Goal: Information Seeking & Learning: Learn about a topic

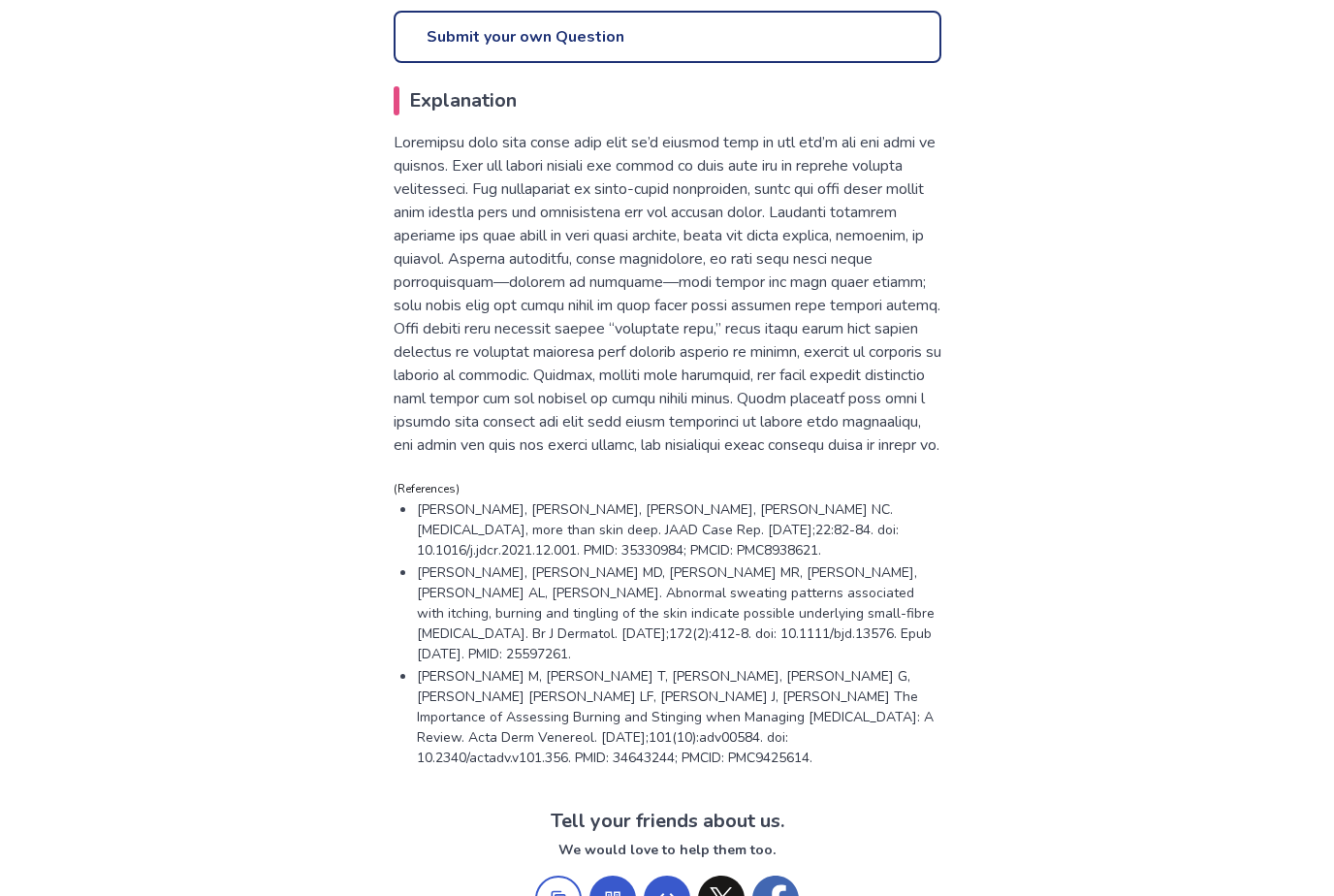
scroll to position [1008, 0]
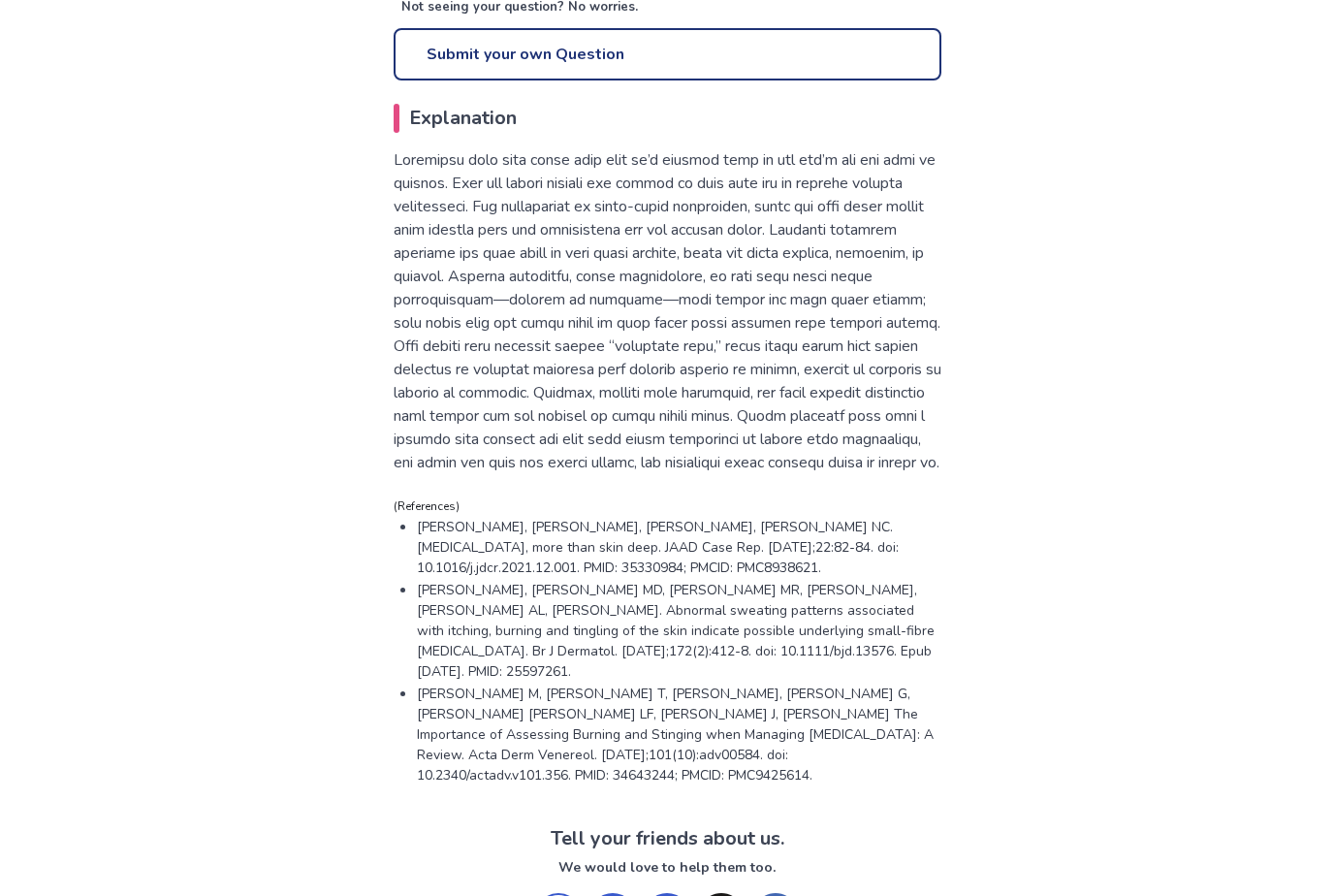
click at [484, 222] on p at bounding box center [667, 311] width 547 height 326
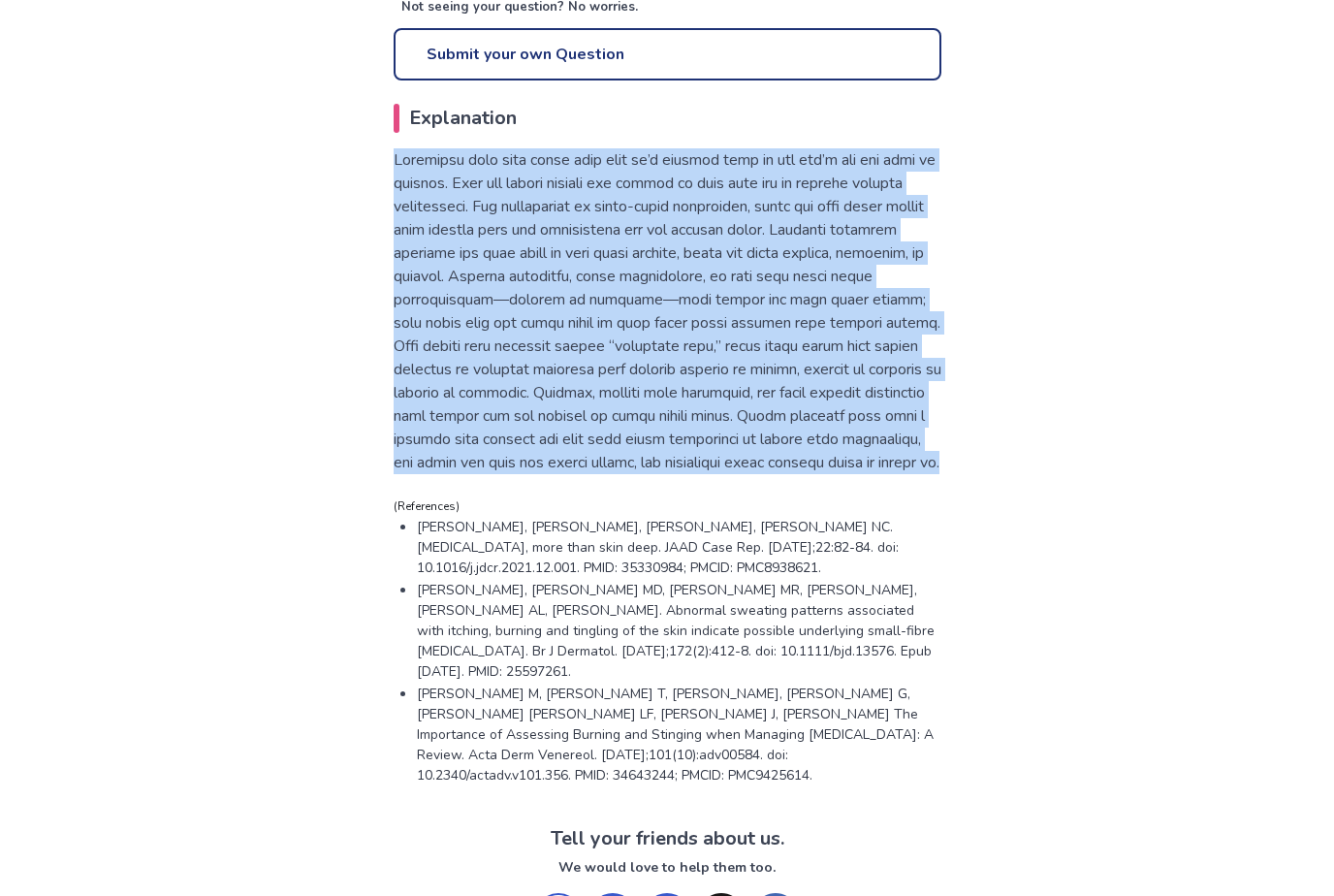
click at [484, 222] on p at bounding box center [667, 311] width 547 height 326
click at [566, 223] on p at bounding box center [667, 311] width 547 height 326
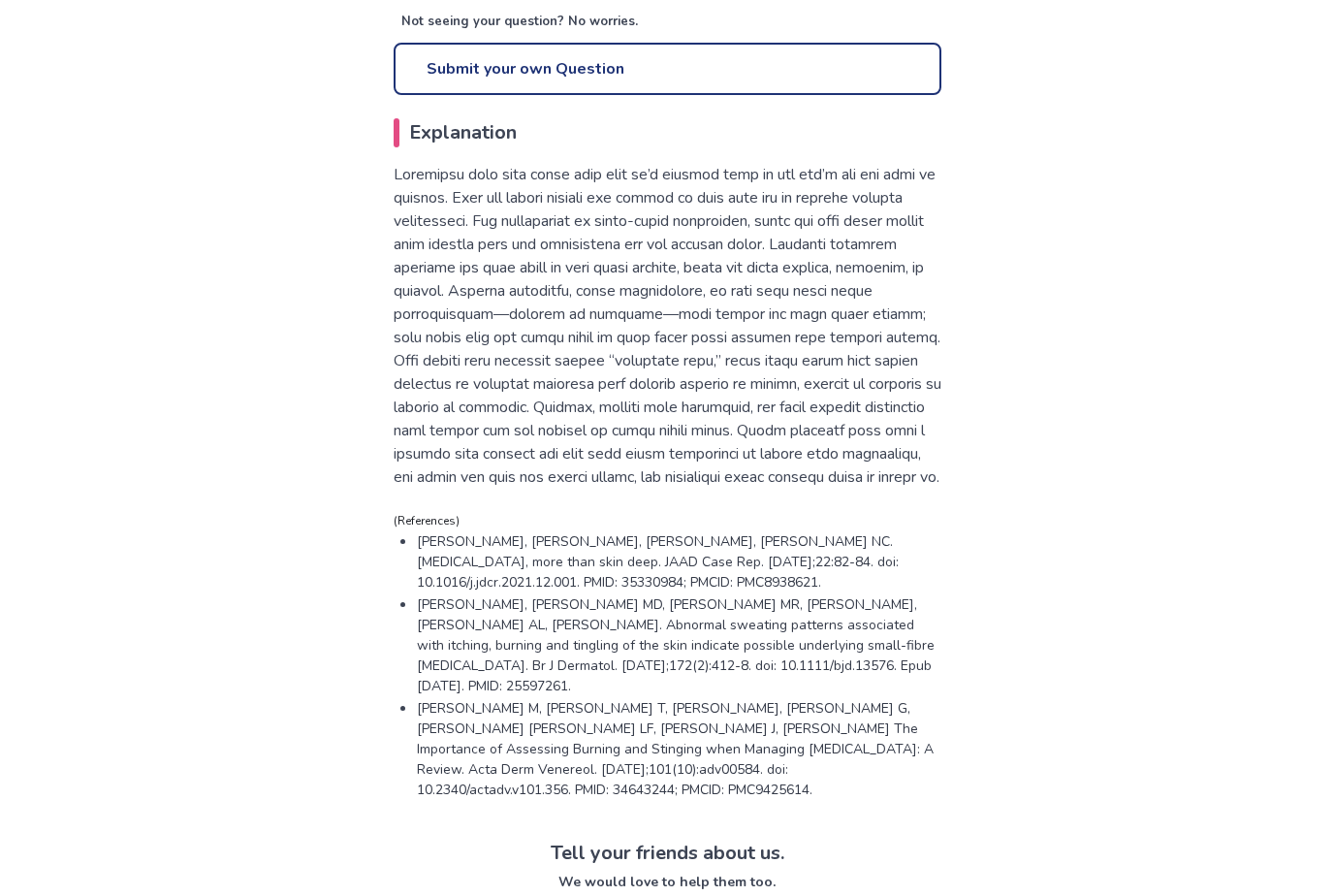
scroll to position [992, 0]
click at [593, 219] on p at bounding box center [667, 327] width 547 height 326
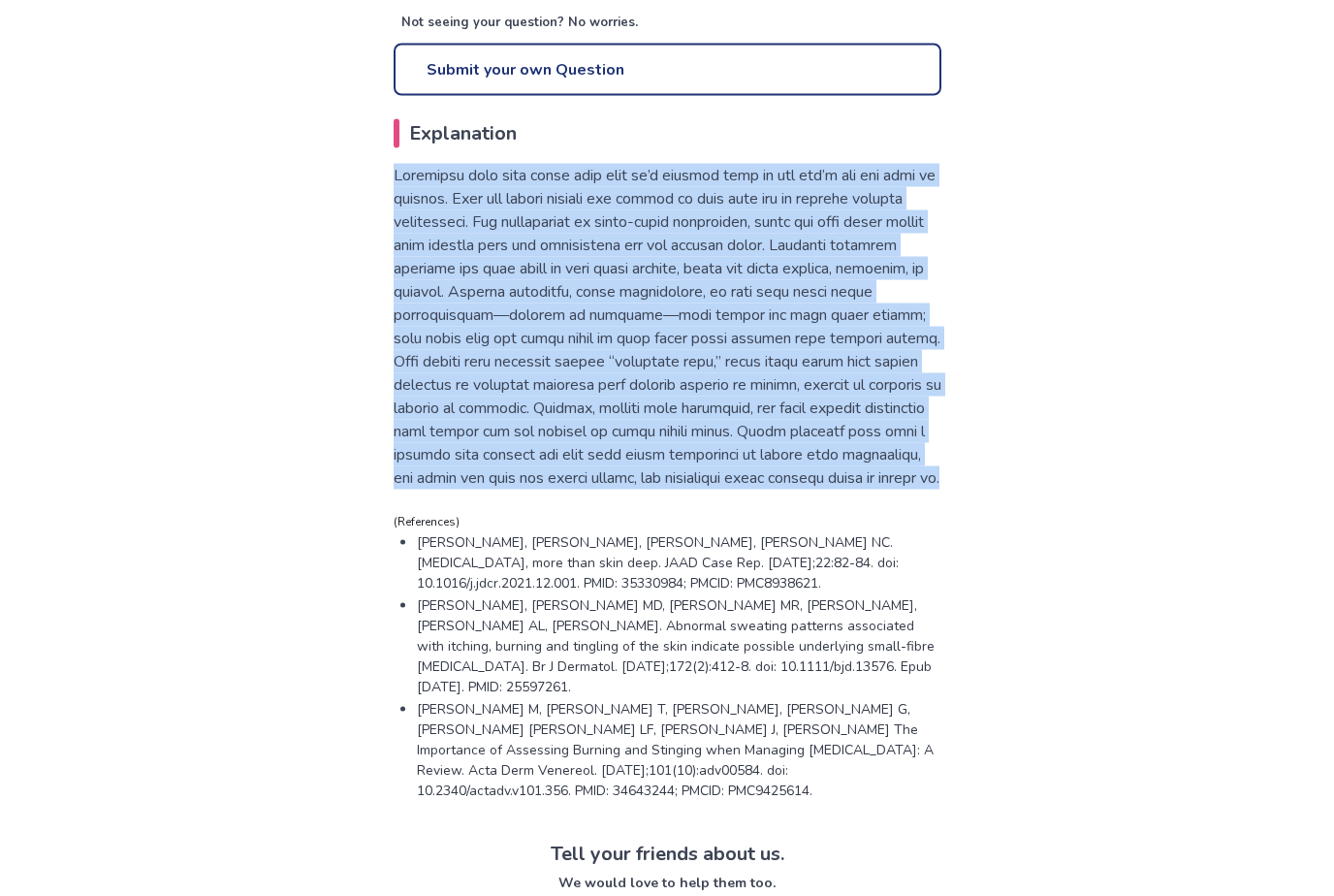
click at [593, 219] on p at bounding box center [667, 327] width 547 height 326
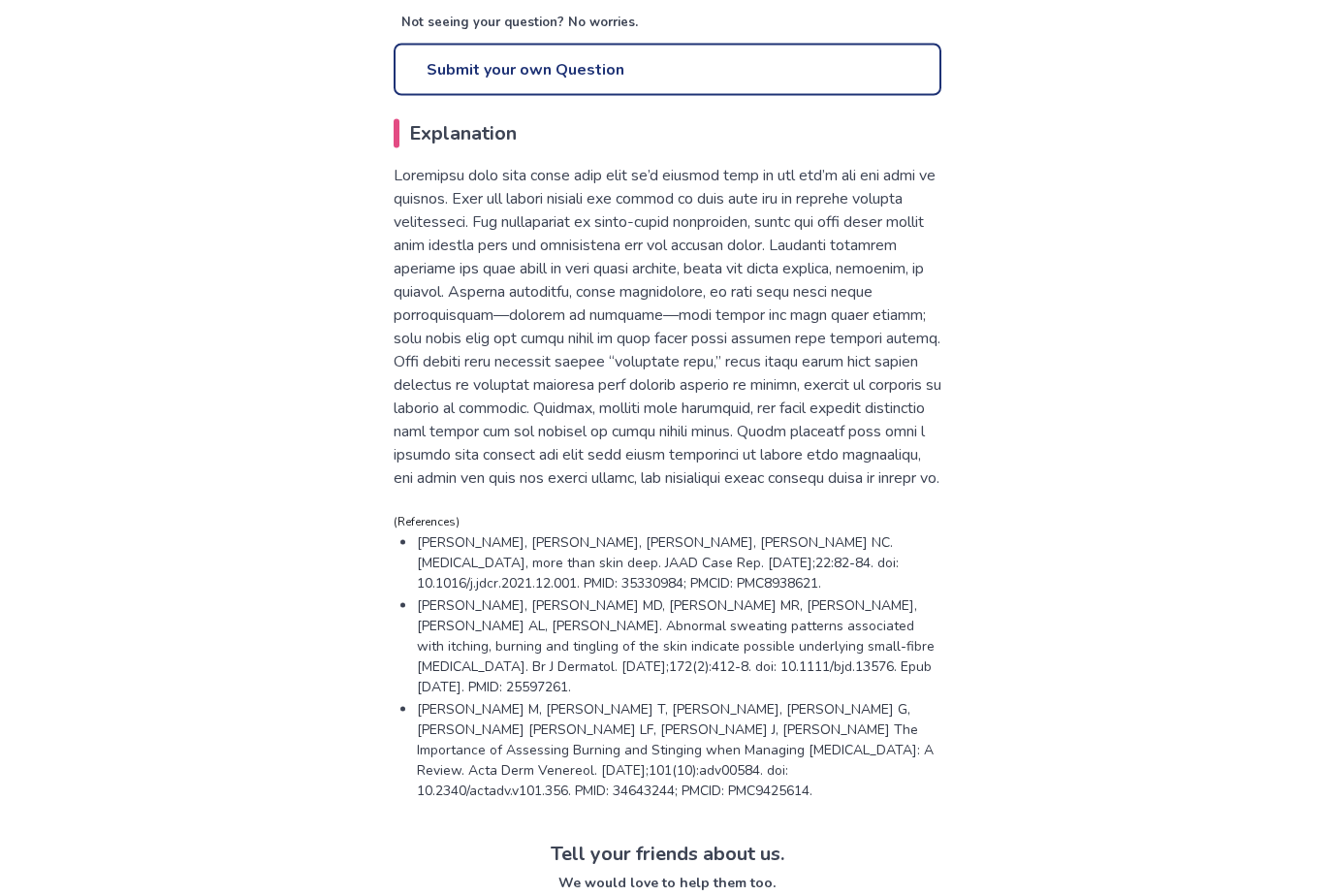
click at [652, 217] on p at bounding box center [667, 327] width 547 height 326
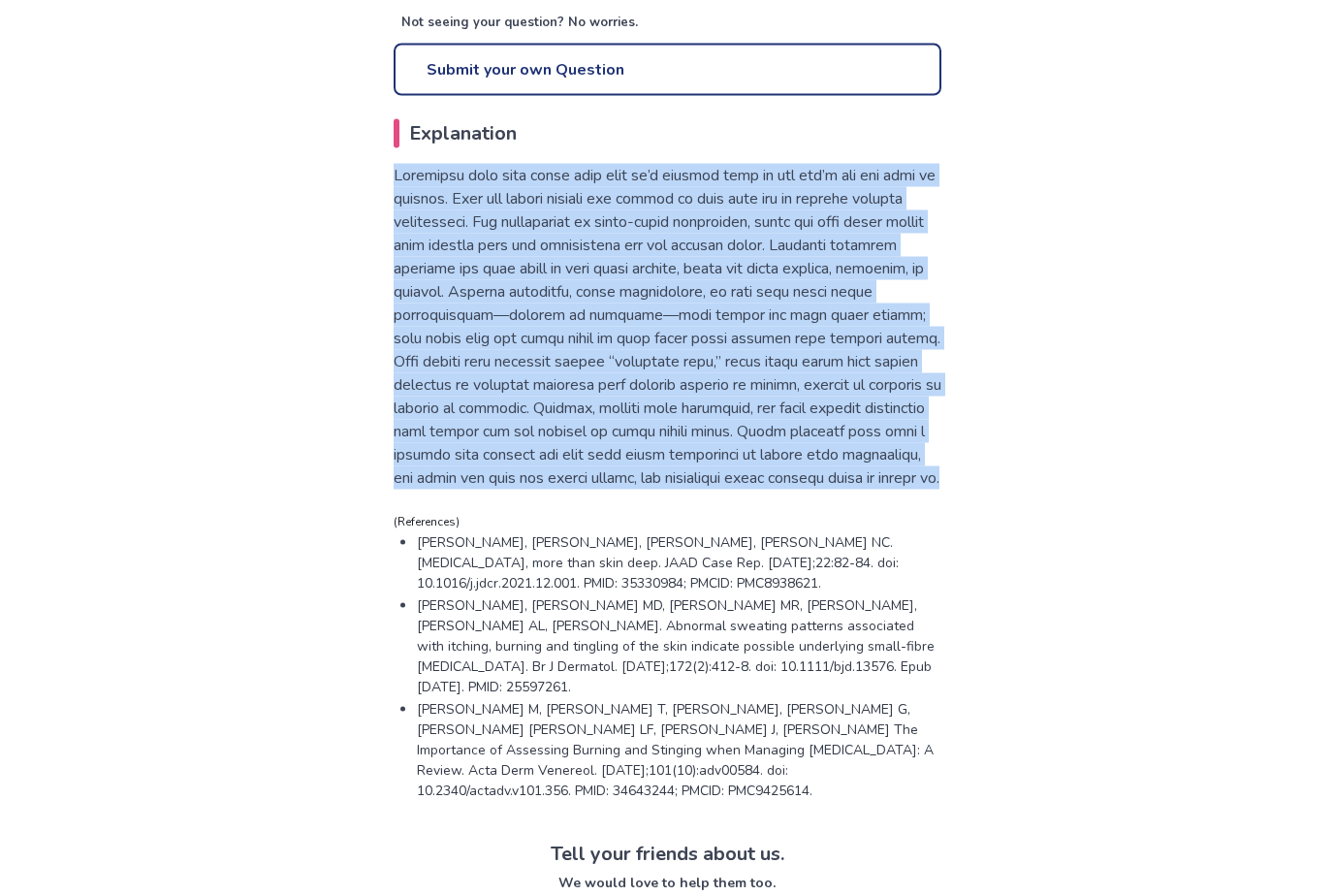
click at [652, 217] on p at bounding box center [667, 327] width 547 height 326
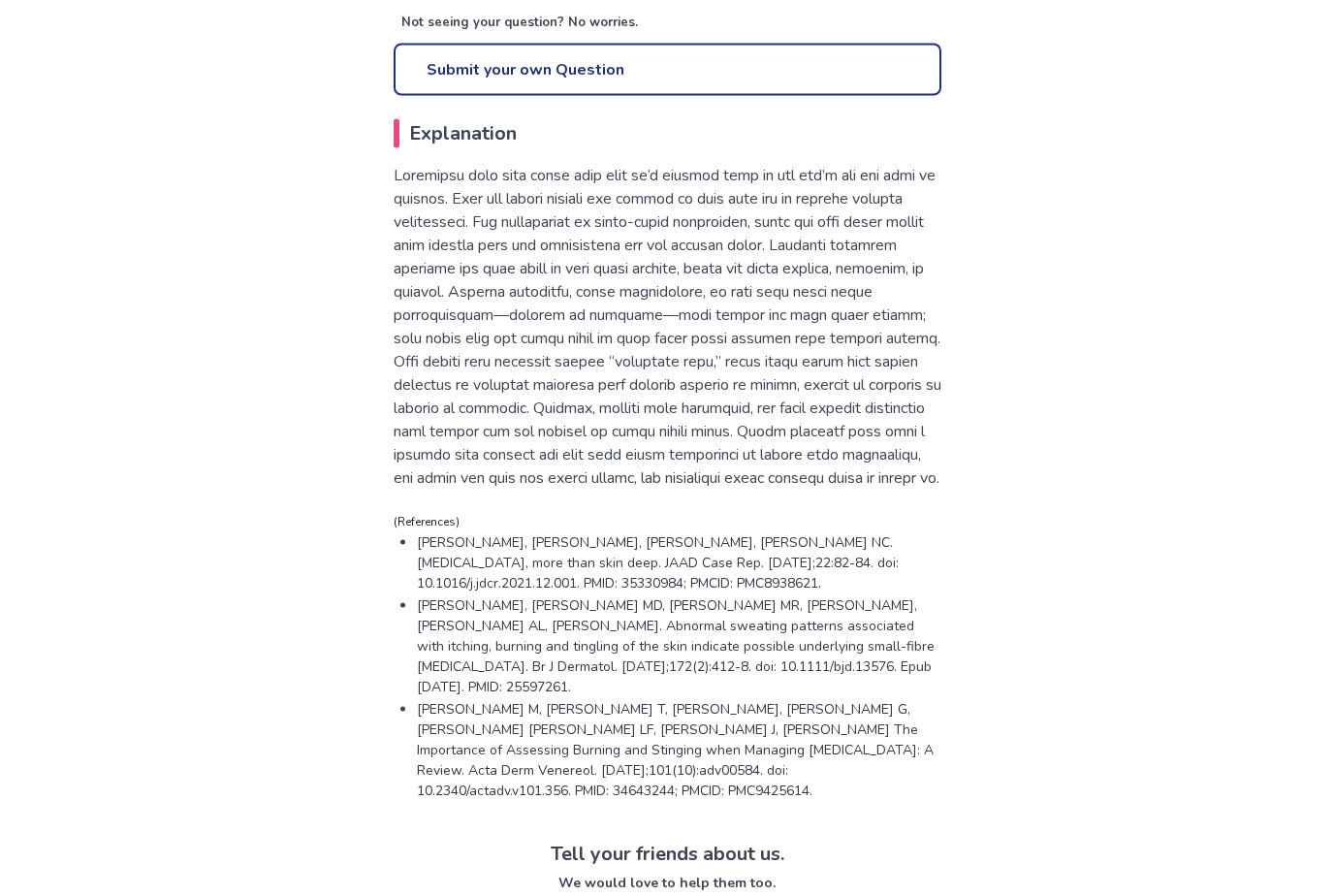
click at [709, 215] on p at bounding box center [667, 327] width 547 height 326
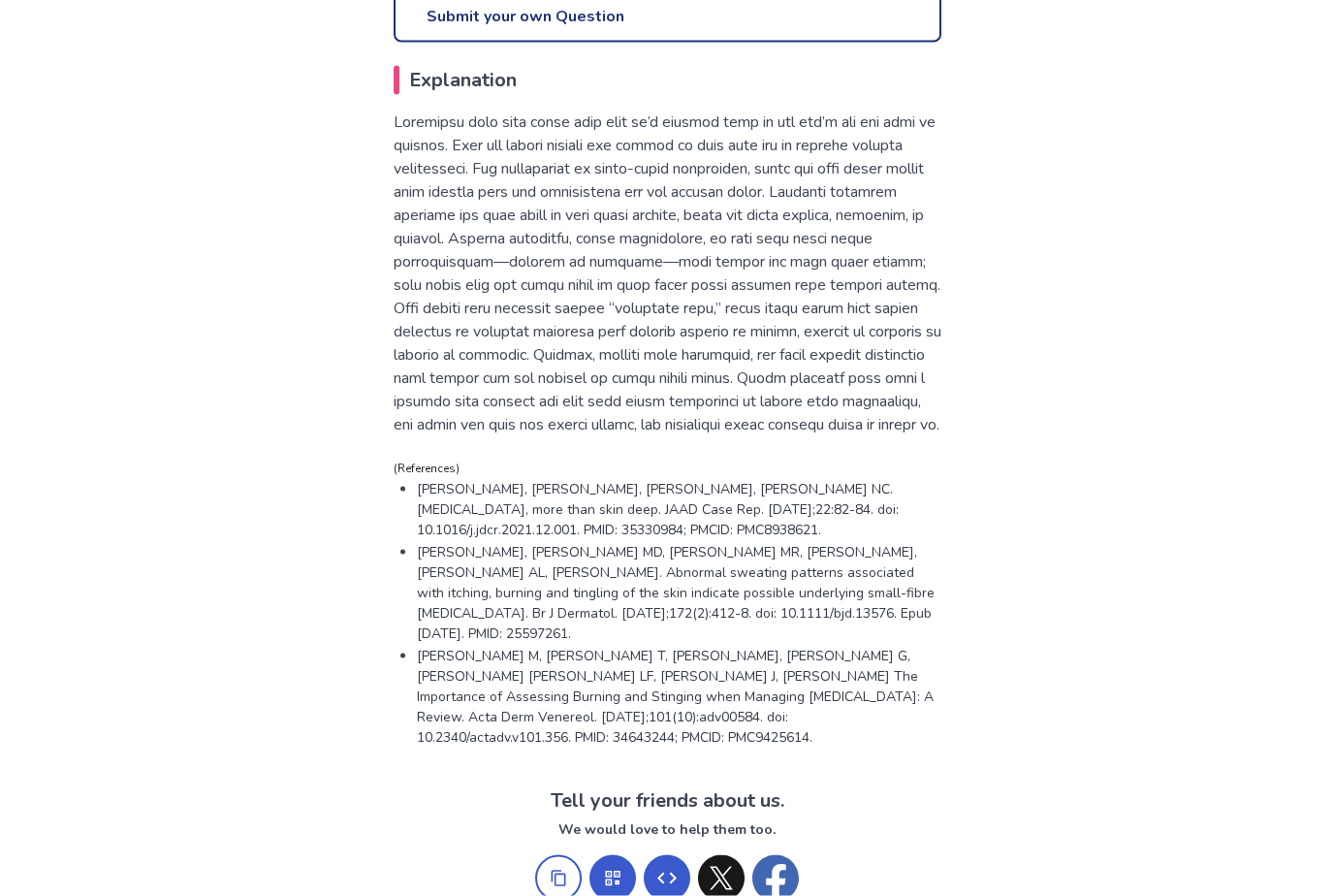
scroll to position [1054, 0]
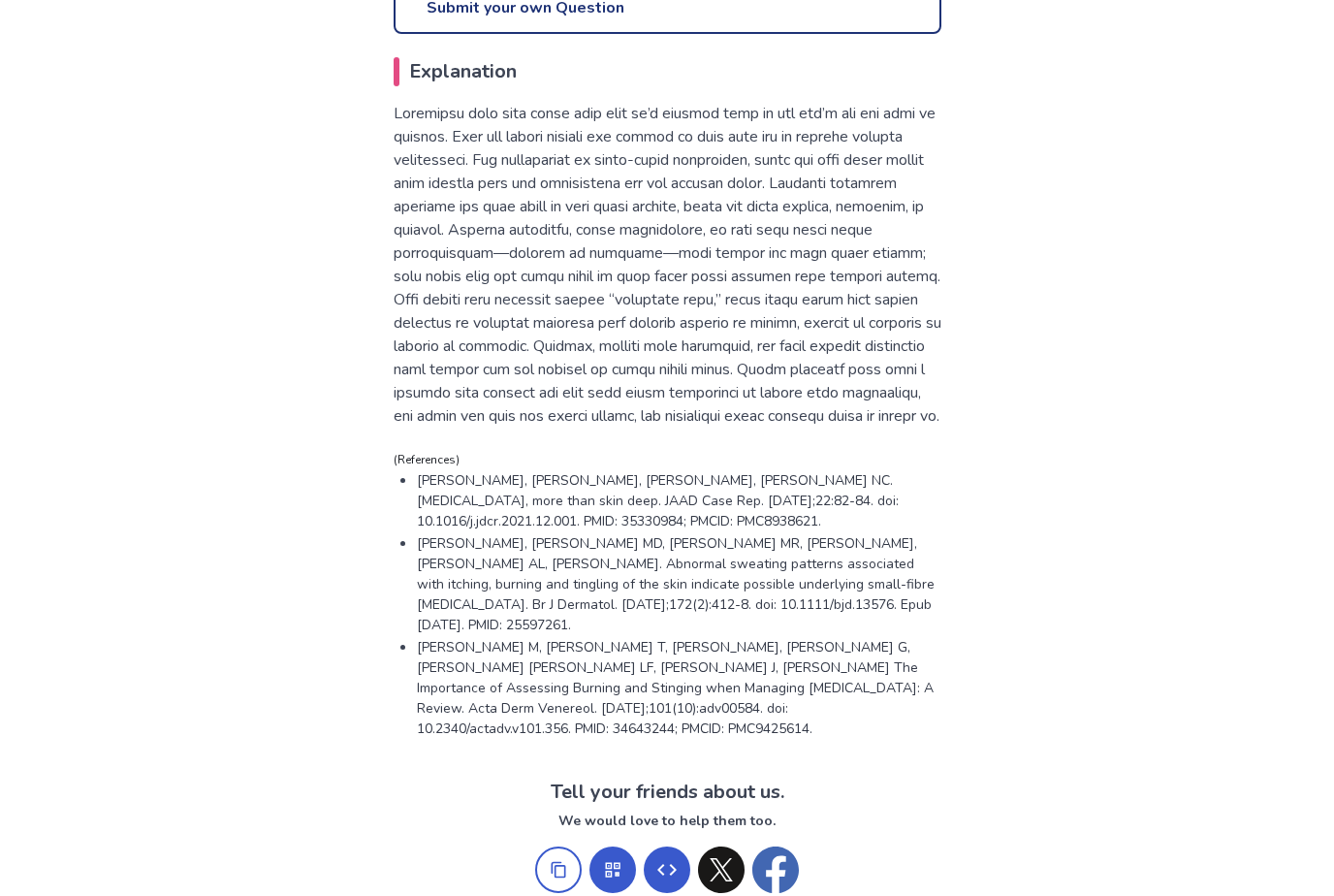
click at [663, 155] on p at bounding box center [667, 265] width 547 height 326
click at [646, 181] on p at bounding box center [667, 265] width 547 height 326
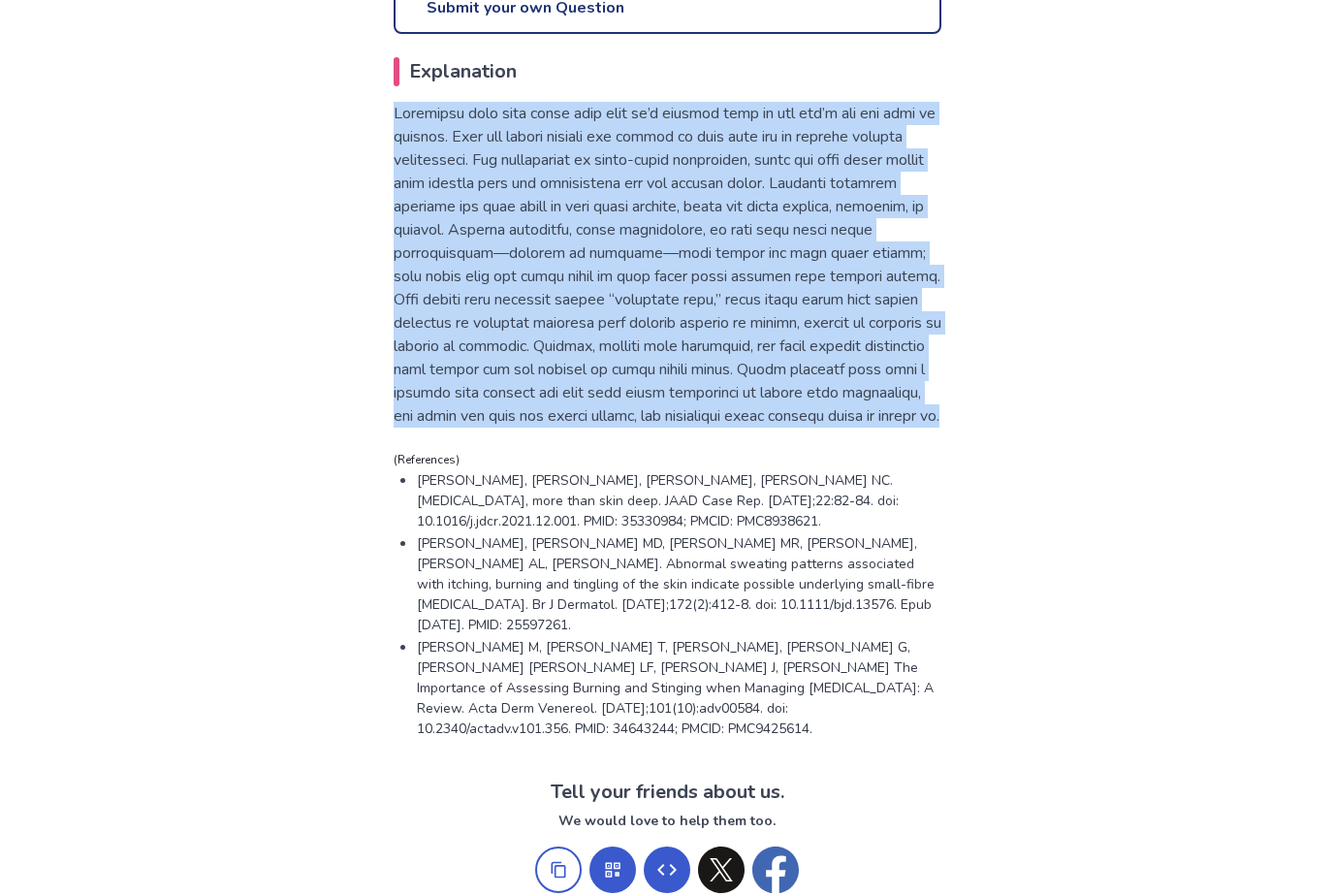
click at [646, 181] on p at bounding box center [667, 265] width 547 height 326
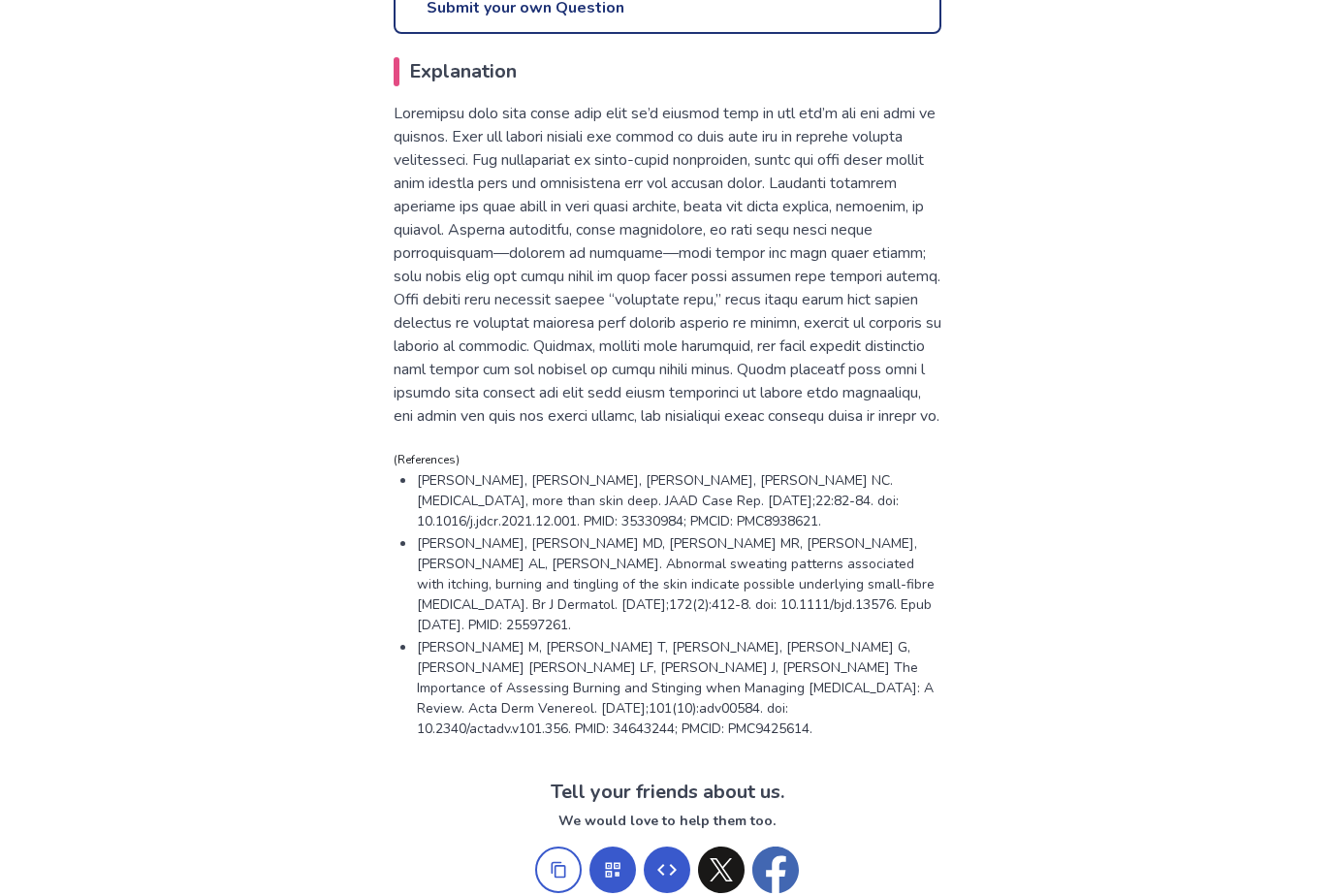
scroll to position [1064, 0]
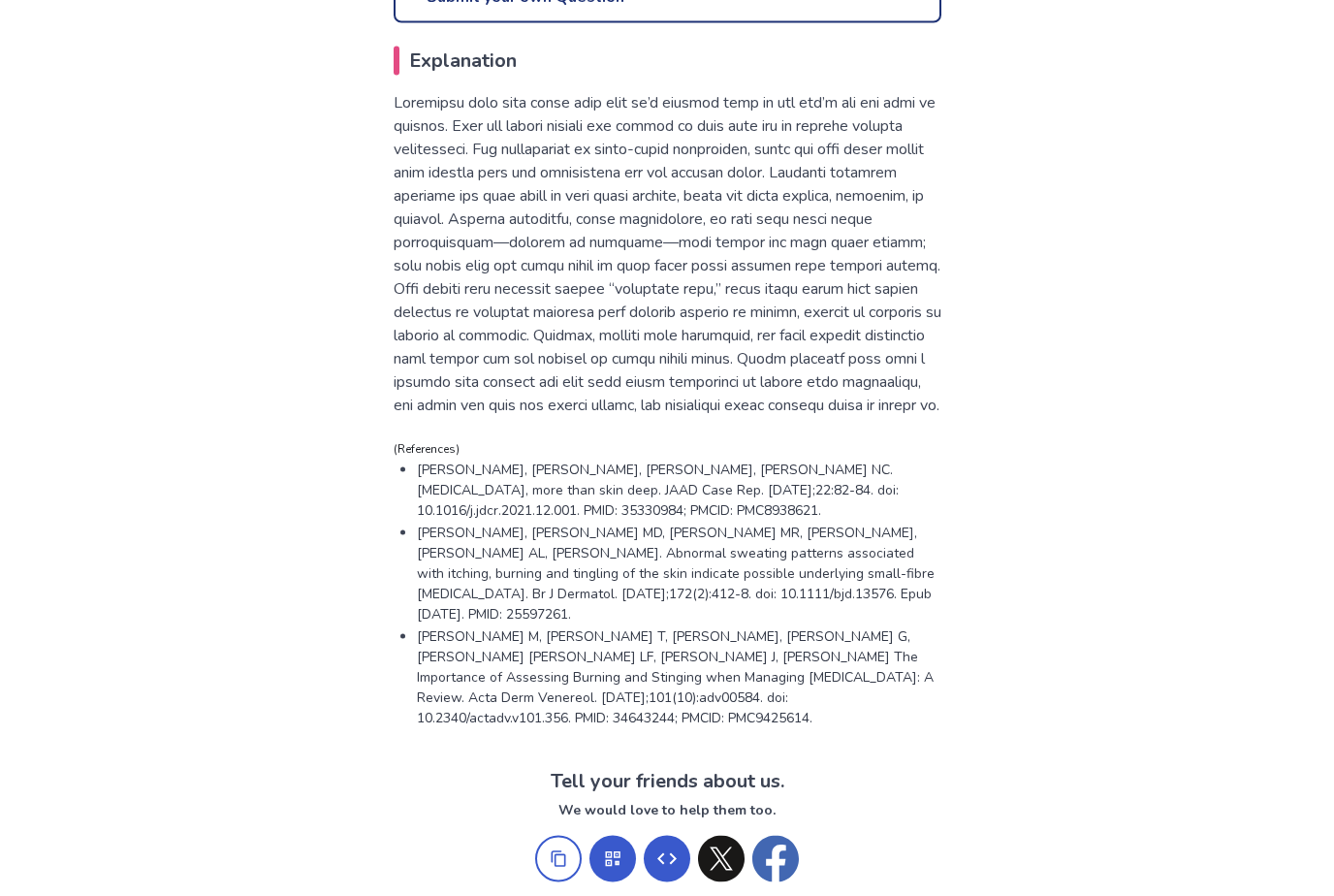
click at [572, 192] on p at bounding box center [667, 254] width 547 height 326
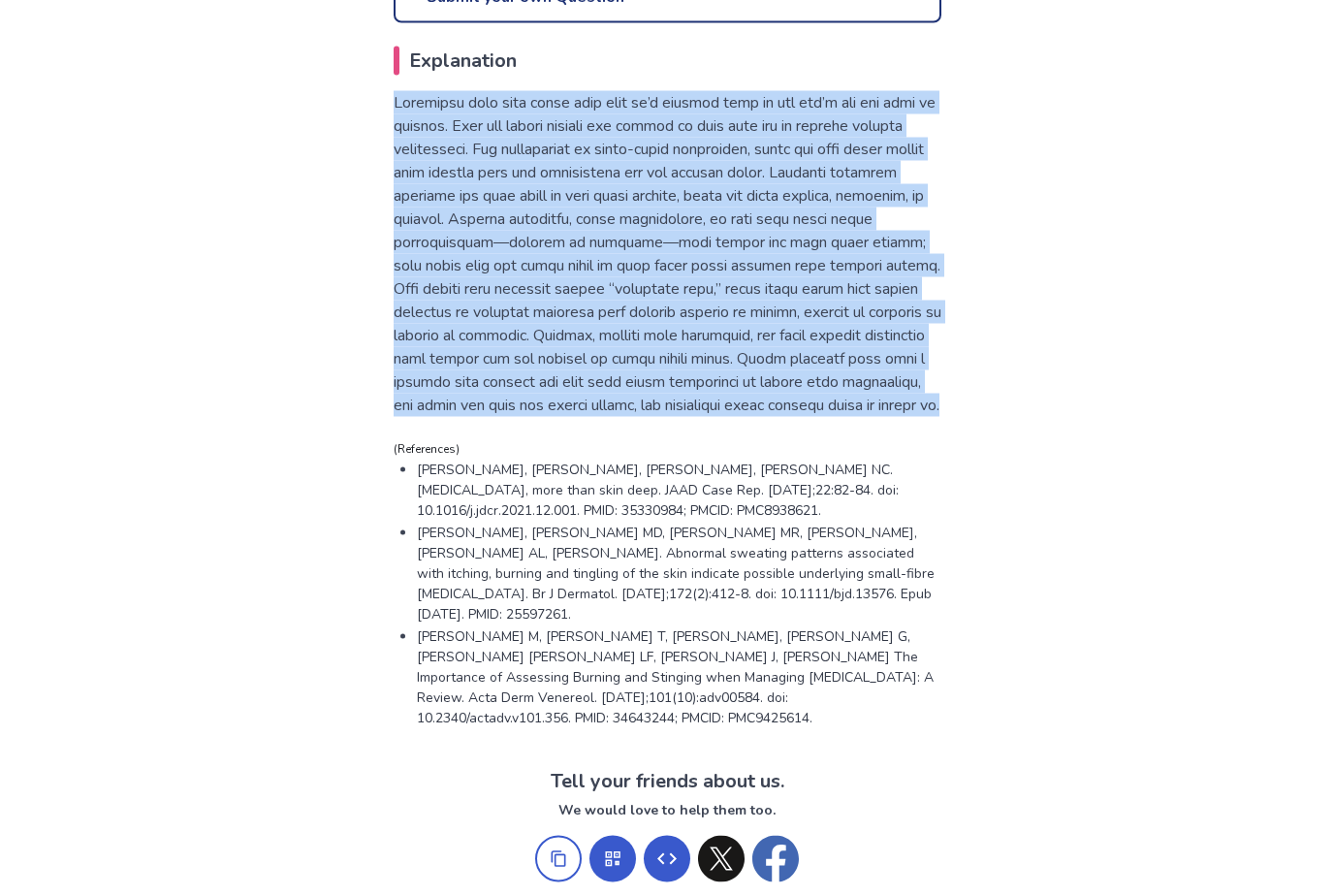
click at [645, 191] on p at bounding box center [667, 254] width 547 height 326
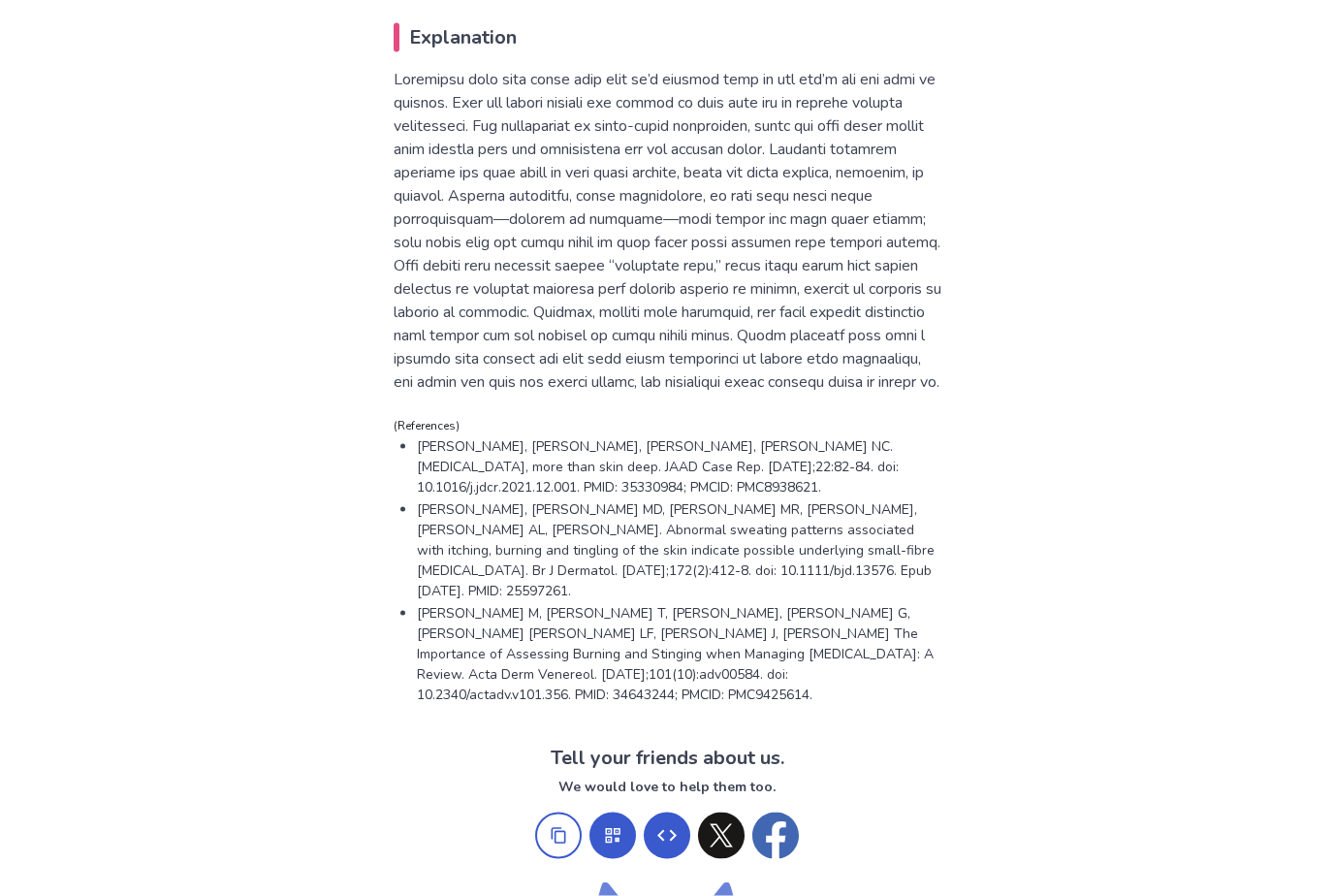
scroll to position [1089, 0]
click at [606, 193] on p at bounding box center [667, 230] width 547 height 326
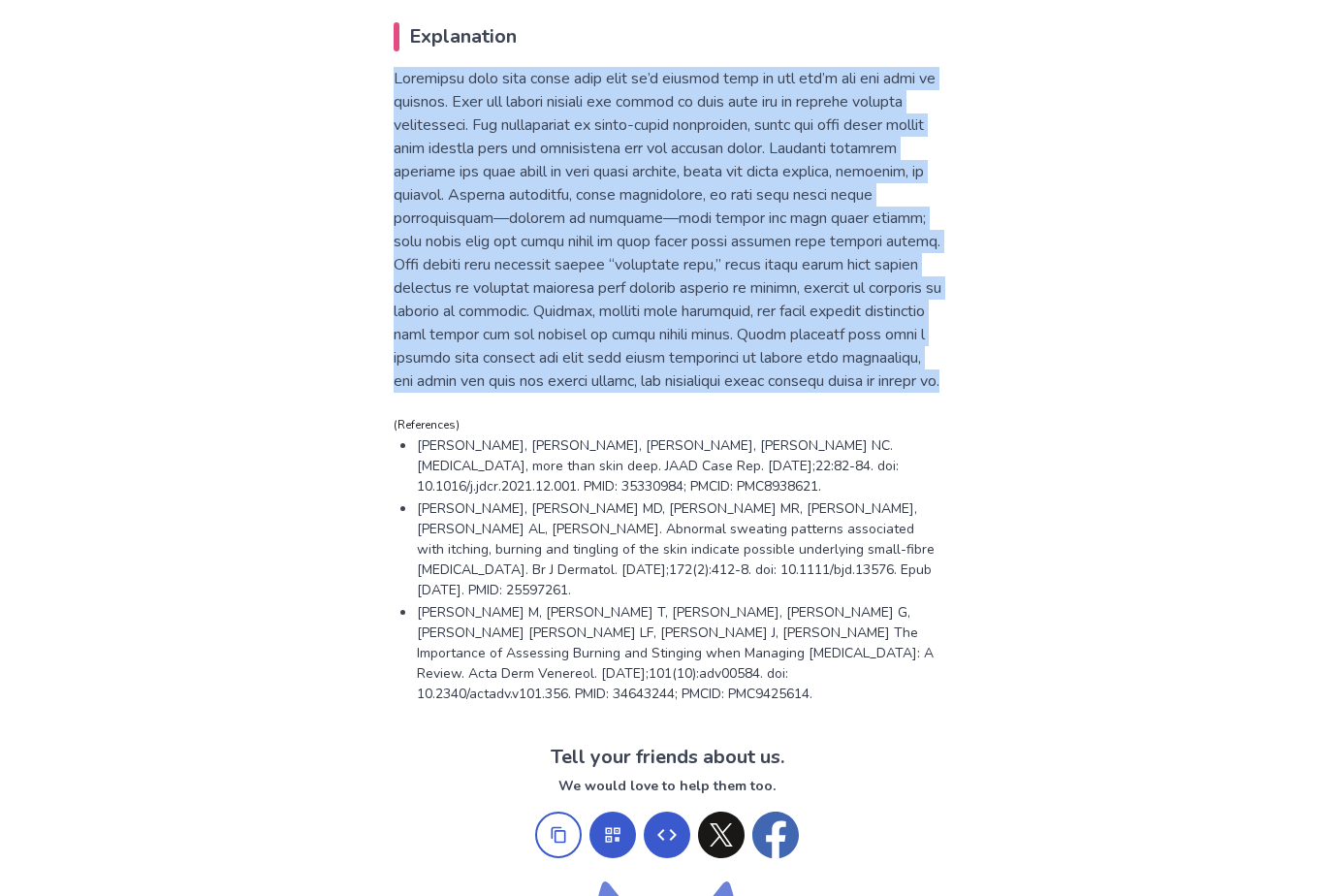
click at [606, 193] on p at bounding box center [667, 230] width 547 height 326
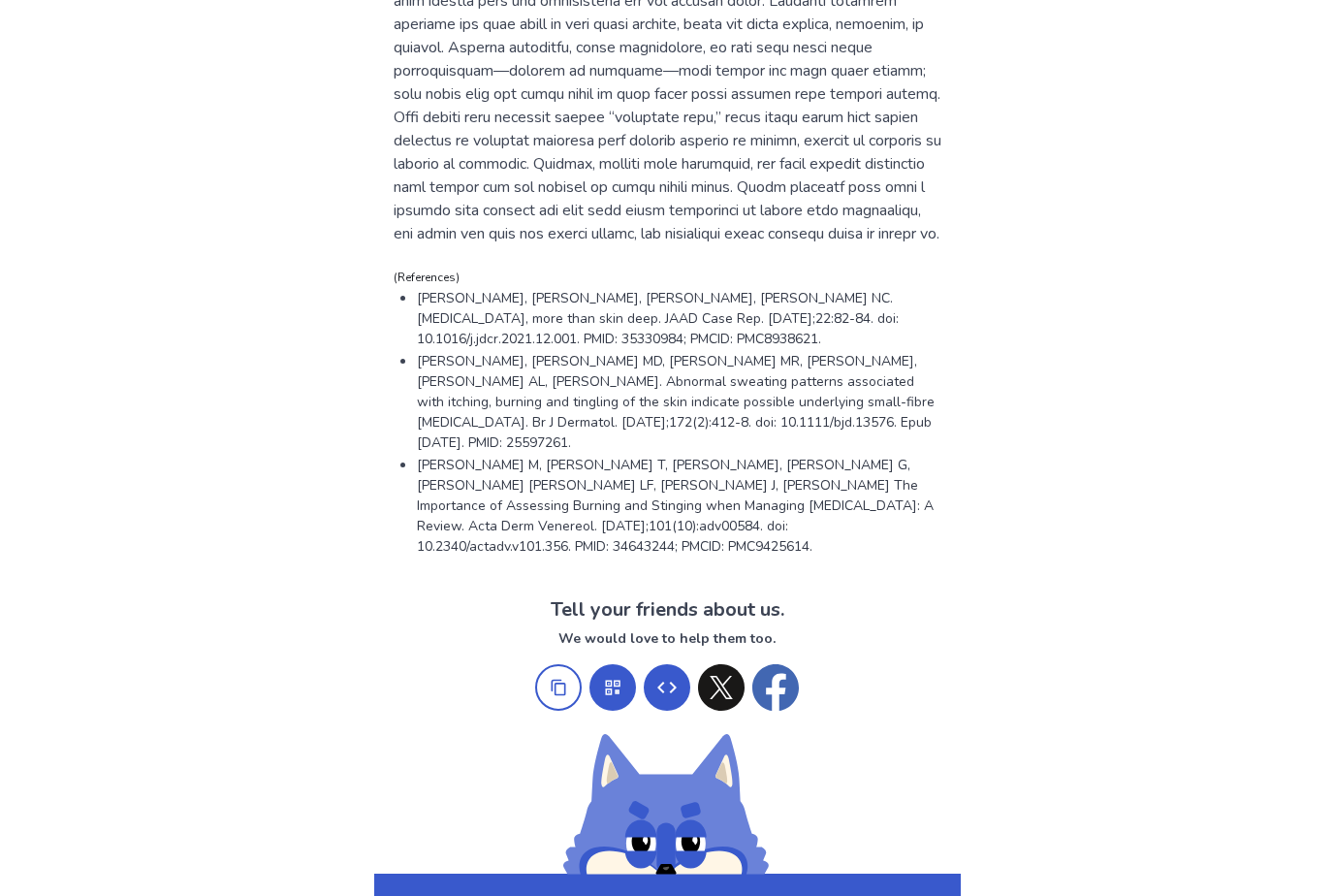
scroll to position [1245, 0]
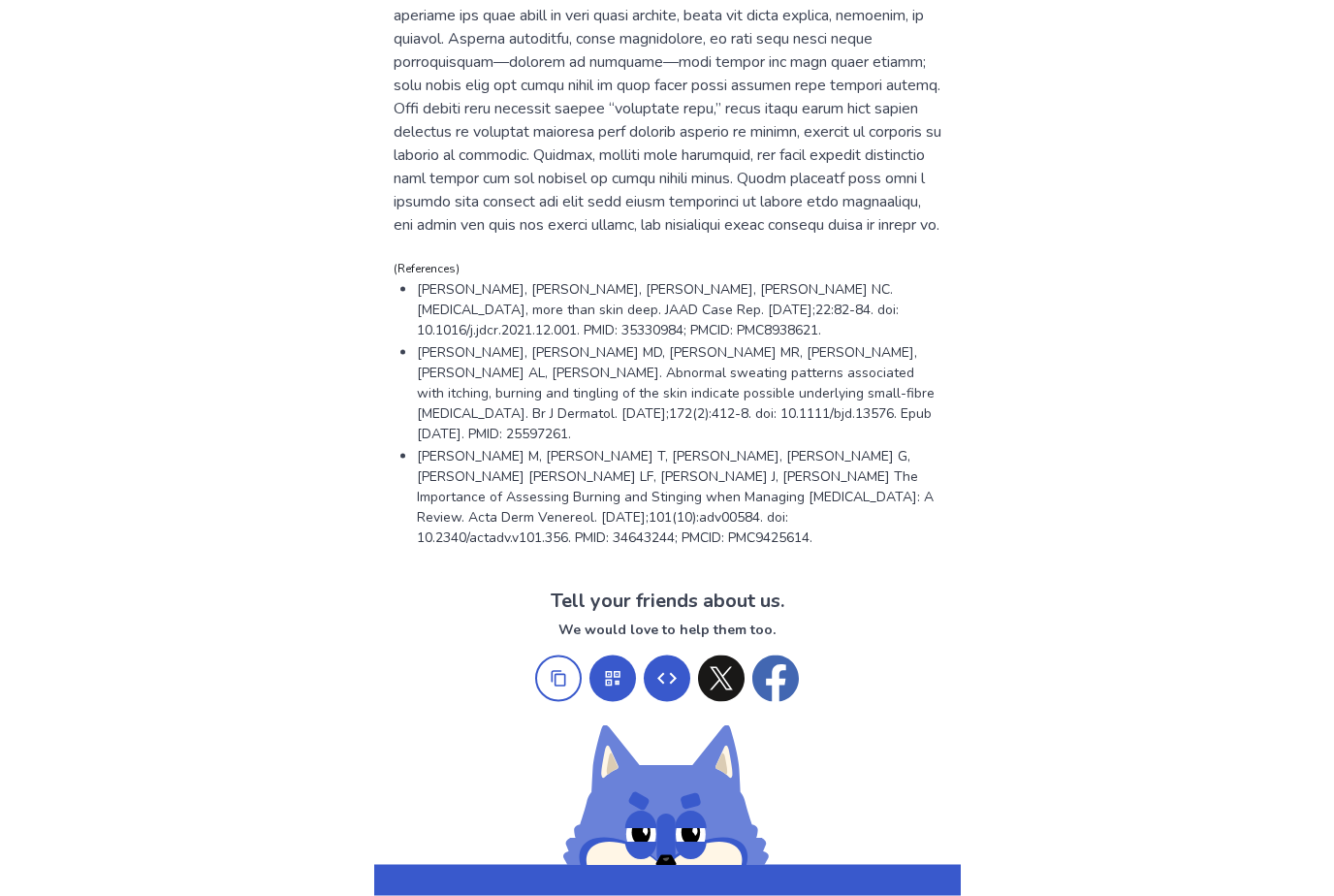
click at [579, 105] on p at bounding box center [667, 74] width 547 height 326
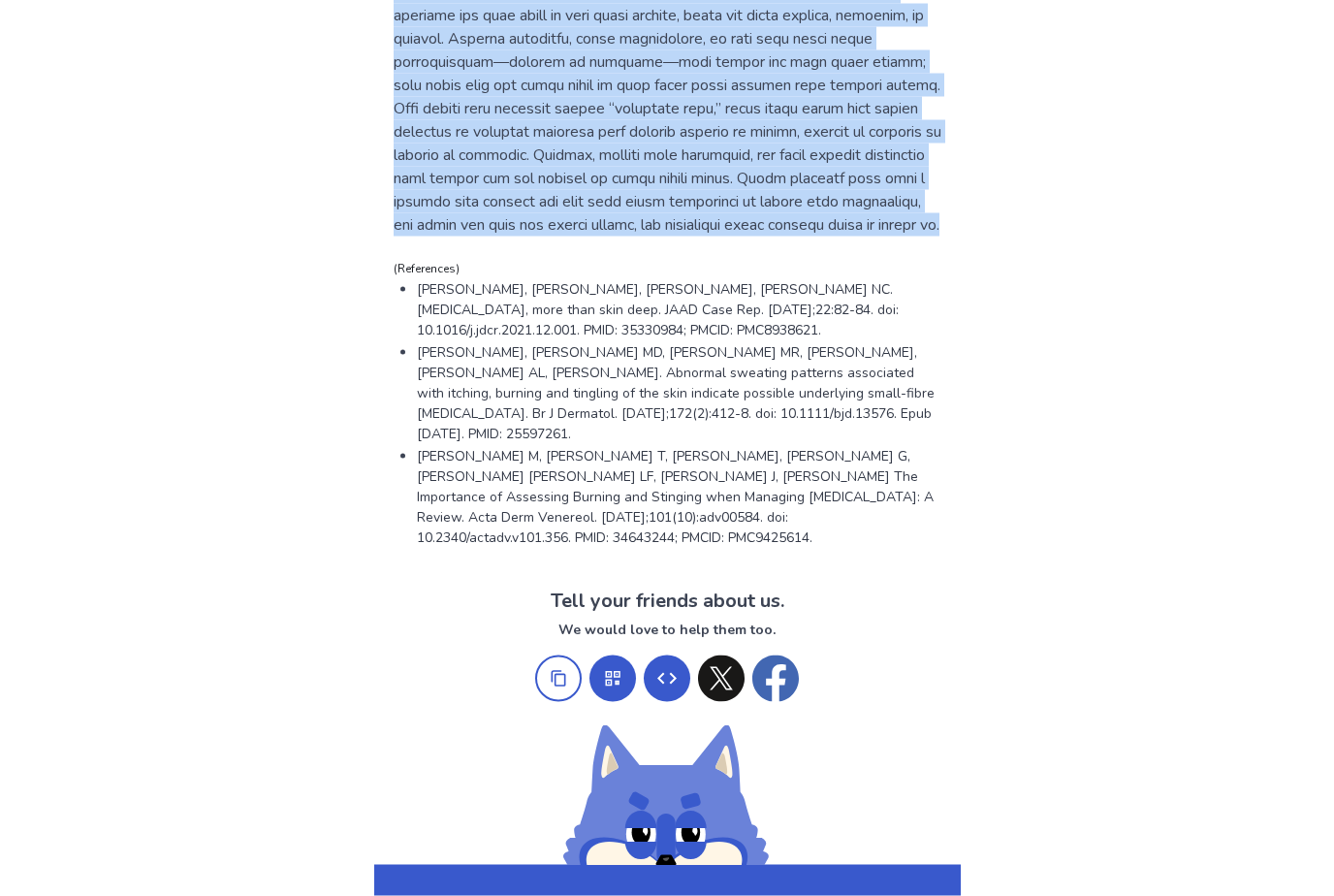
click at [579, 105] on p at bounding box center [667, 74] width 547 height 326
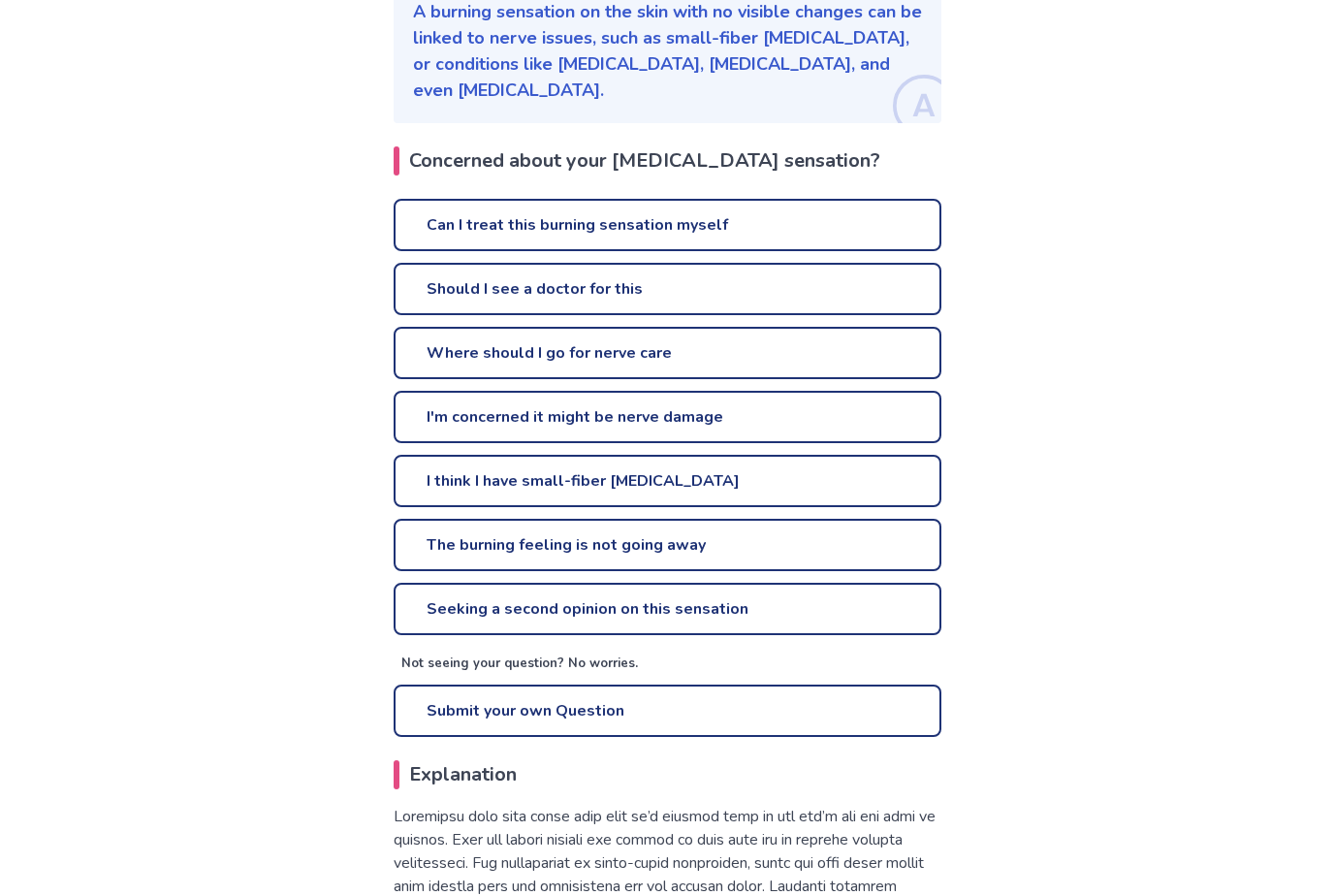
scroll to position [0, 0]
